Goal: Register for event/course

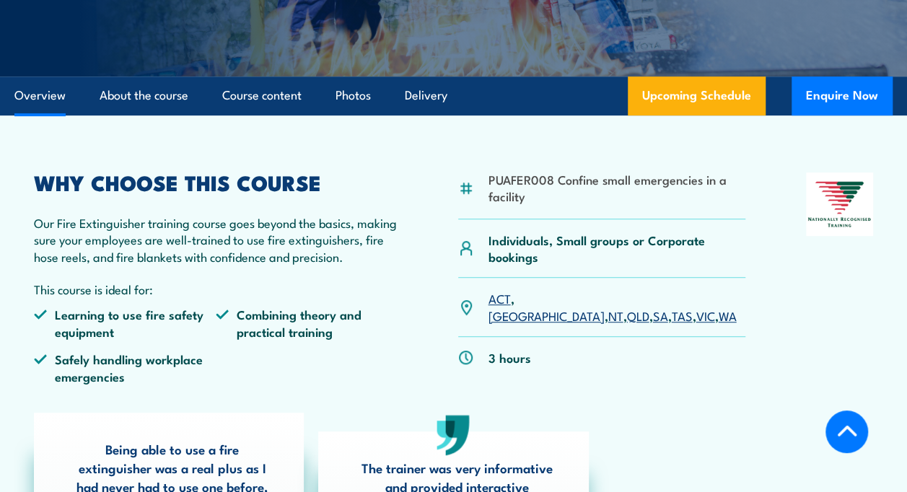
scroll to position [361, 0]
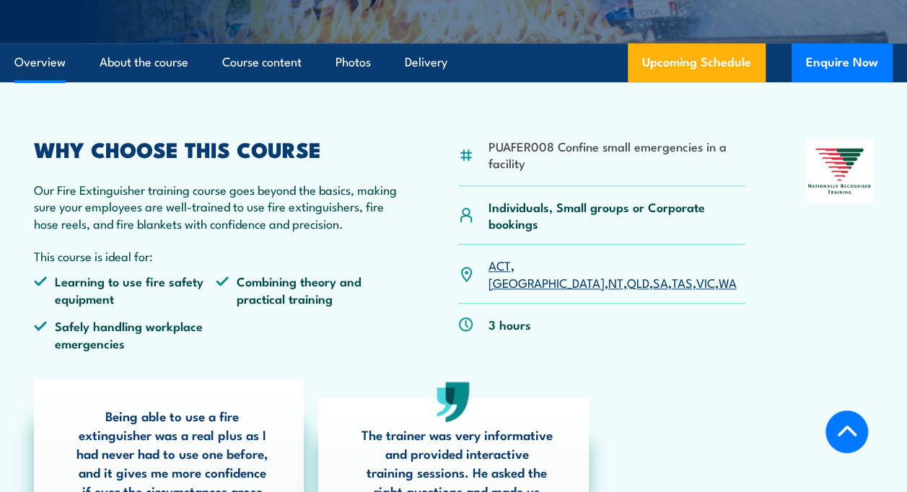
click at [626, 273] on link "QLD" at bounding box center [637, 281] width 22 height 17
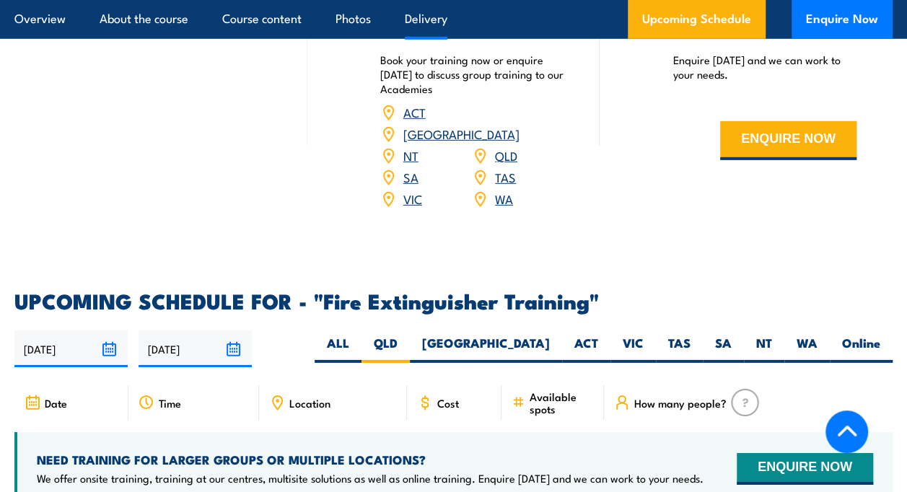
scroll to position [1996, 0]
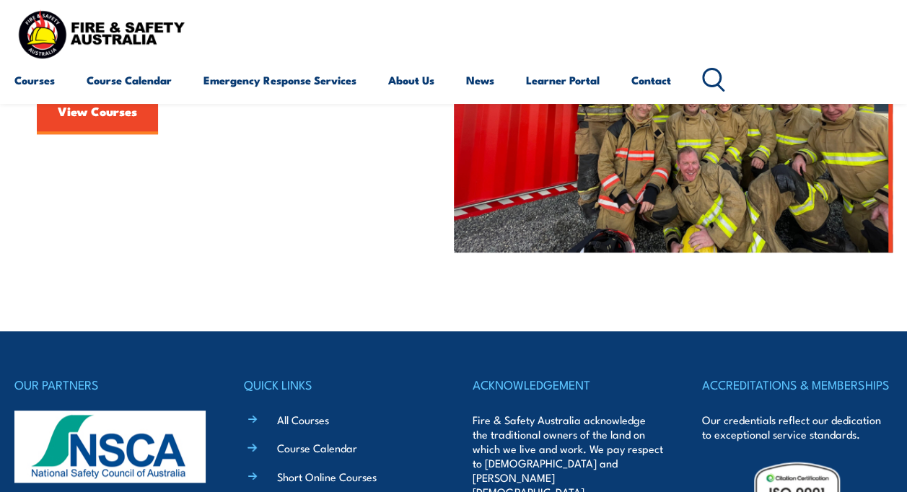
scroll to position [361, 0]
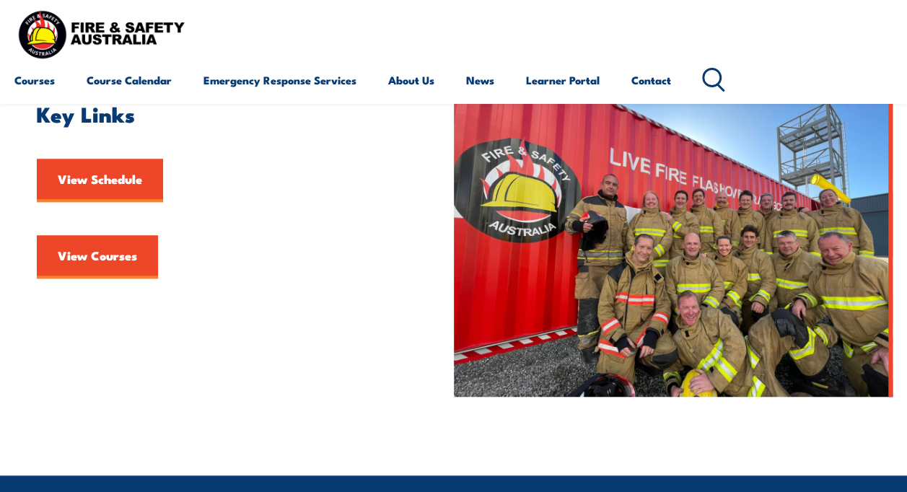
click at [120, 188] on link "View Schedule" at bounding box center [100, 180] width 126 height 43
click at [118, 192] on link "View Schedule" at bounding box center [100, 180] width 126 height 43
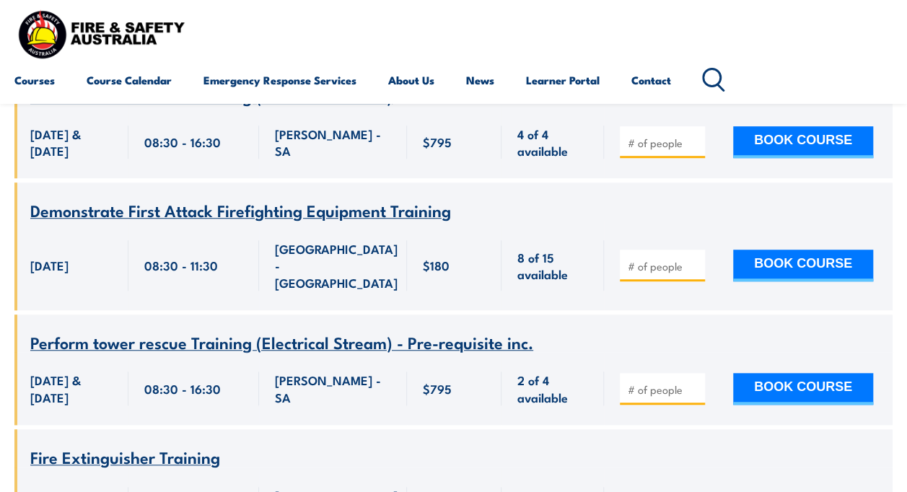
scroll to position [3101, 0]
